Goal: Check status: Check status

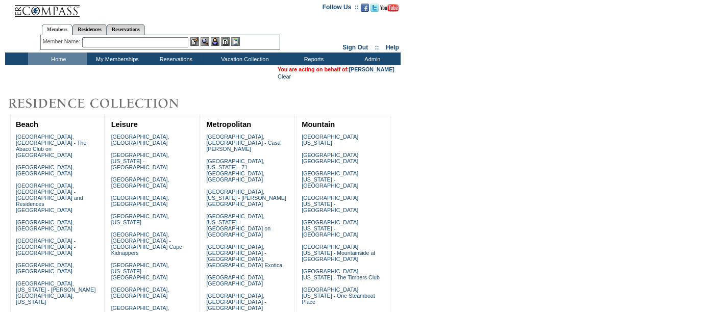
scroll to position [12, 0]
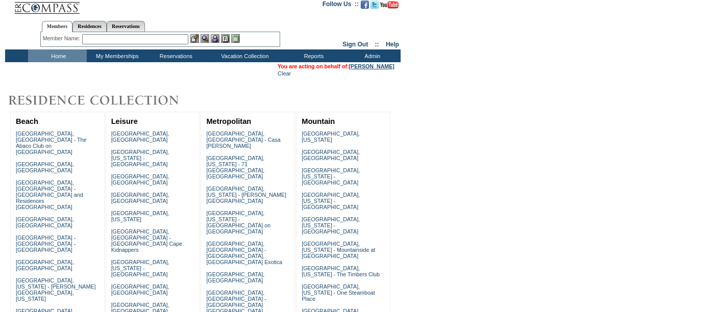
click at [364, 64] on link "[PERSON_NAME]" at bounding box center [371, 66] width 45 height 6
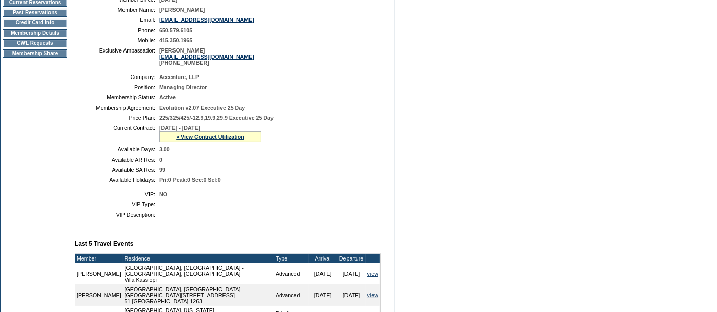
scroll to position [163, 0]
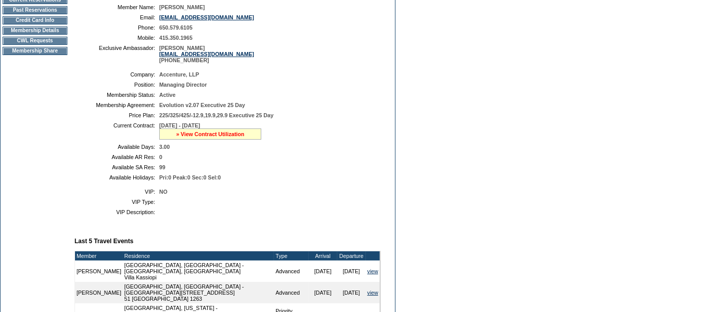
click at [202, 135] on link "» View Contract Utilization" at bounding box center [210, 134] width 68 height 6
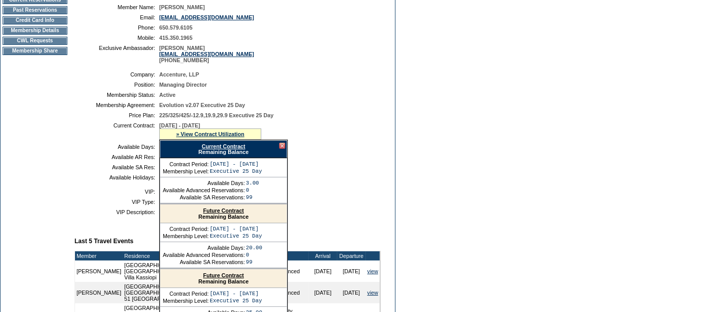
click at [215, 145] on link "Current Contract" at bounding box center [223, 146] width 43 height 6
click at [40, 128] on td "Dashboard Personal Info Business Info Address Info Web Access Notes Current Res…" at bounding box center [35, 245] width 69 height 620
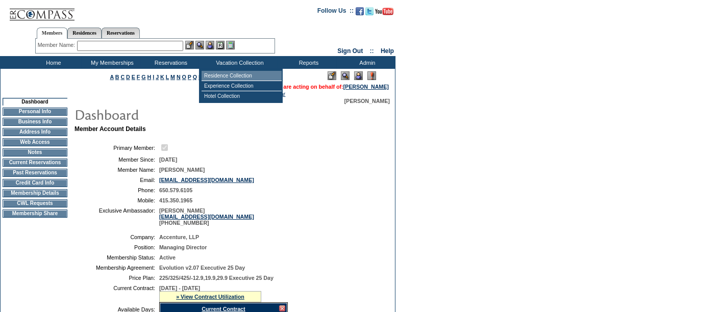
click at [237, 73] on td "Residence Collection" at bounding box center [242, 76] width 80 height 10
